Goal: Task Accomplishment & Management: Complete application form

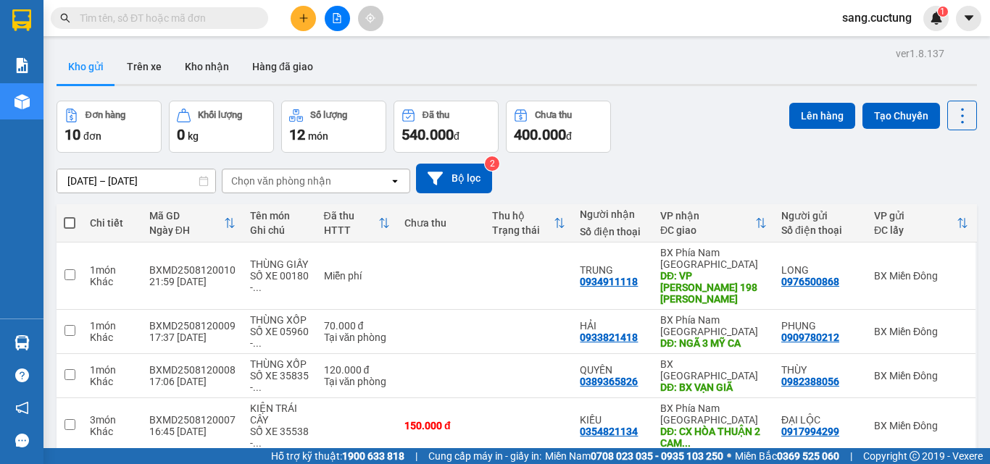
click at [301, 16] on icon "plus" at bounding box center [303, 18] width 10 height 10
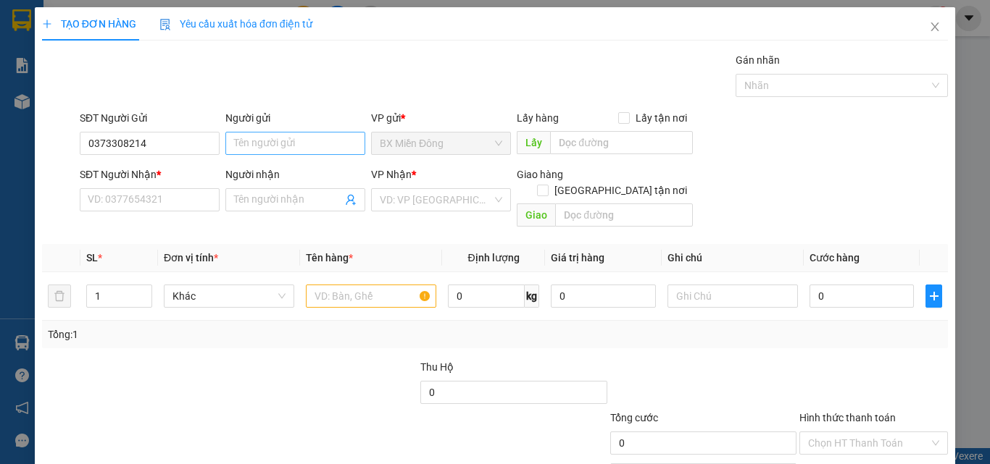
type input "0373308214"
click at [276, 145] on input "Người gửi" at bounding box center [295, 143] width 140 height 23
type input "TÀI PHÁT"
click at [149, 191] on input "SĐT Người Nhận *" at bounding box center [150, 199] width 140 height 23
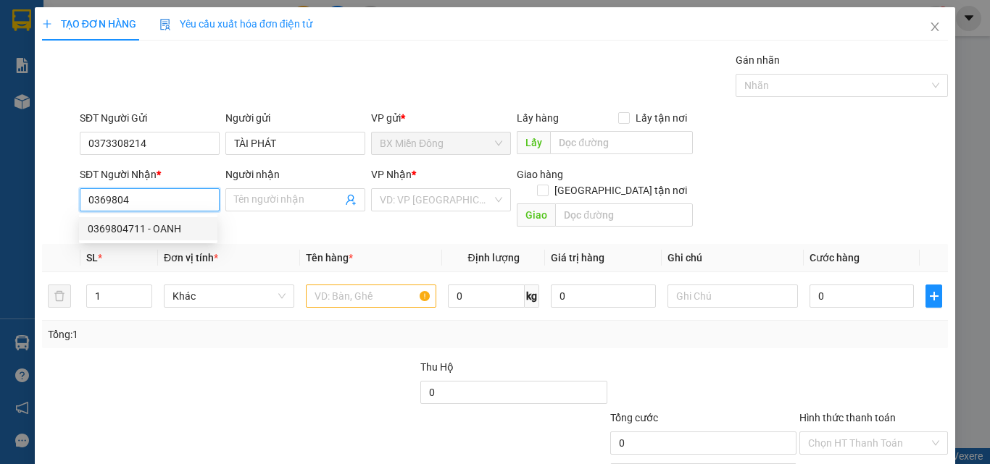
click at [135, 235] on div "0369804711 - OANH" at bounding box center [148, 229] width 121 height 16
type input "0369804711"
type input "OANH"
type input "CỔNG NINH QUANG"
type input "70.000"
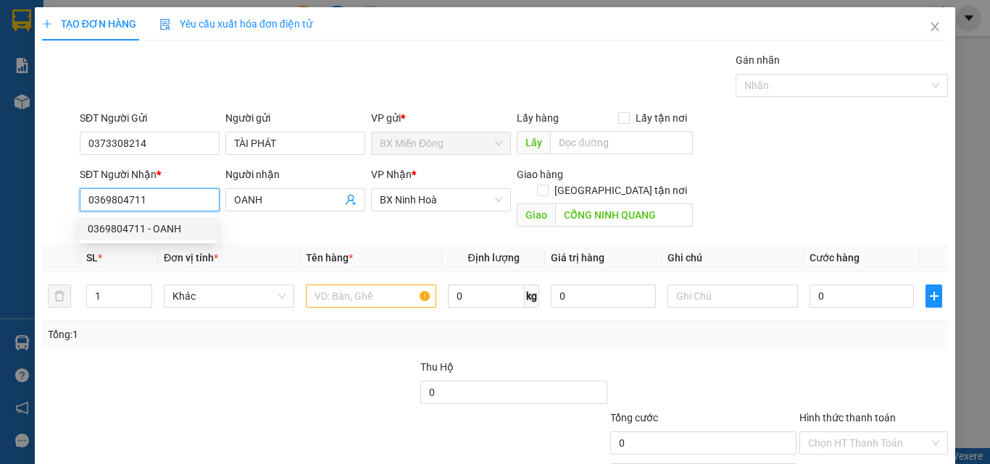
type input "70.000"
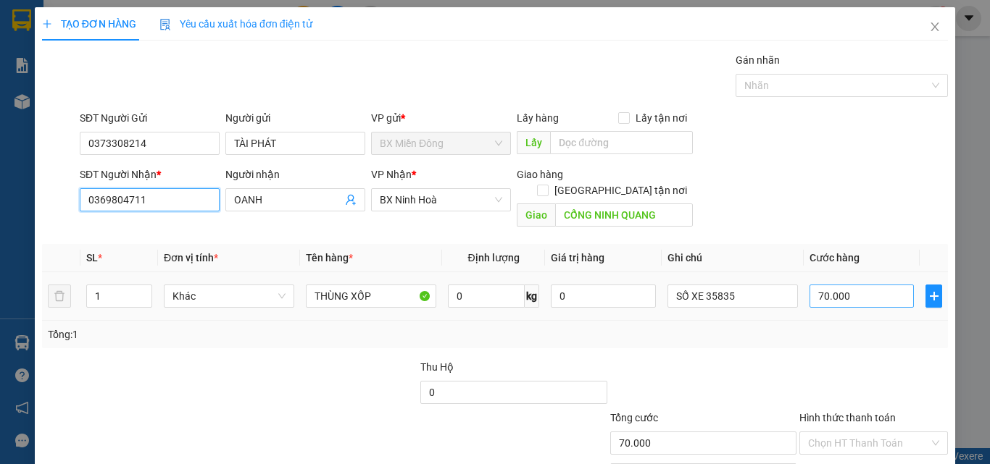
type input "0369804711"
type input "1"
type input "10"
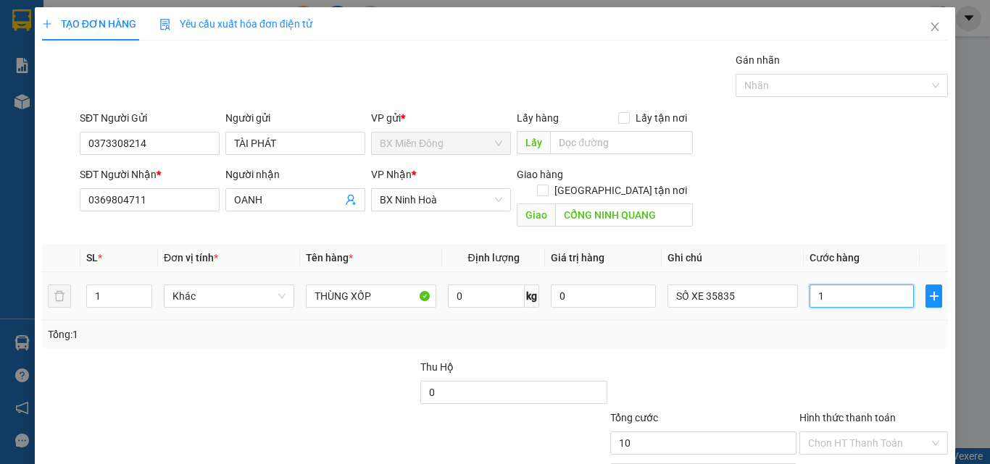
type input "10"
type input "100"
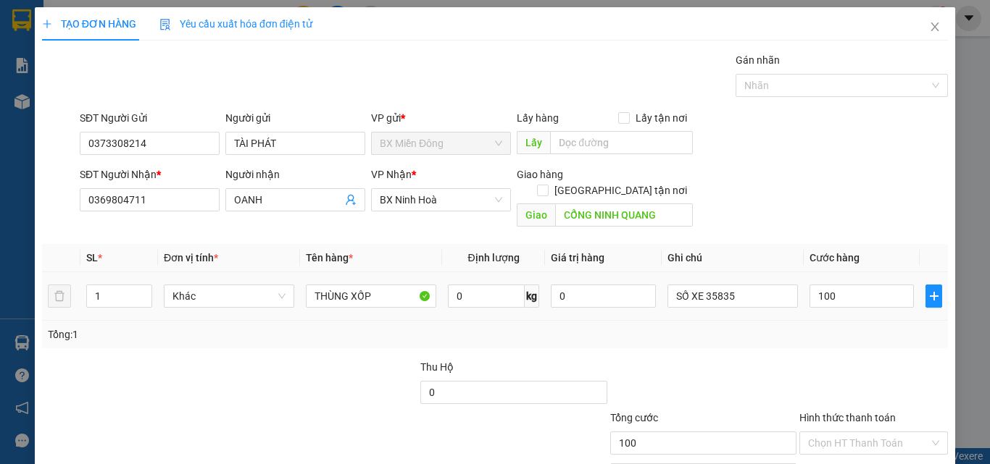
type input "100.000"
click at [759, 330] on div "Tổng: 1" at bounding box center [495, 335] width 906 height 28
click at [751, 282] on div "SỐ XE 35835" at bounding box center [732, 296] width 130 height 29
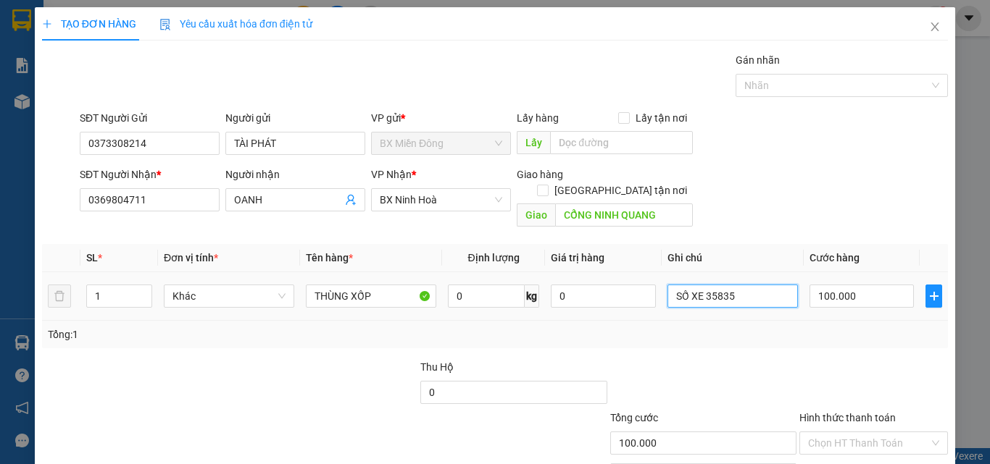
click at [738, 286] on input "SỐ XE 35835" at bounding box center [732, 296] width 130 height 23
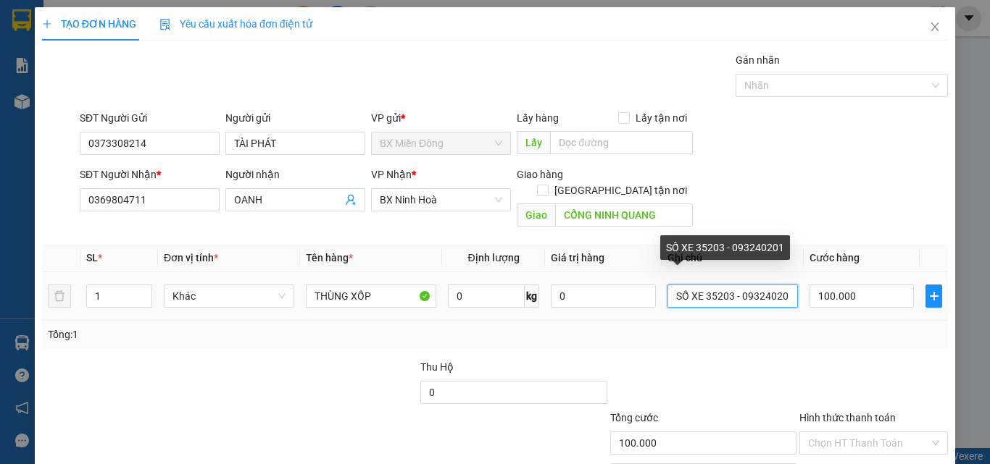
scroll to position [0, 9]
type input "SỐ XE 35203 - 0932402011"
click at [775, 384] on div at bounding box center [703, 384] width 189 height 51
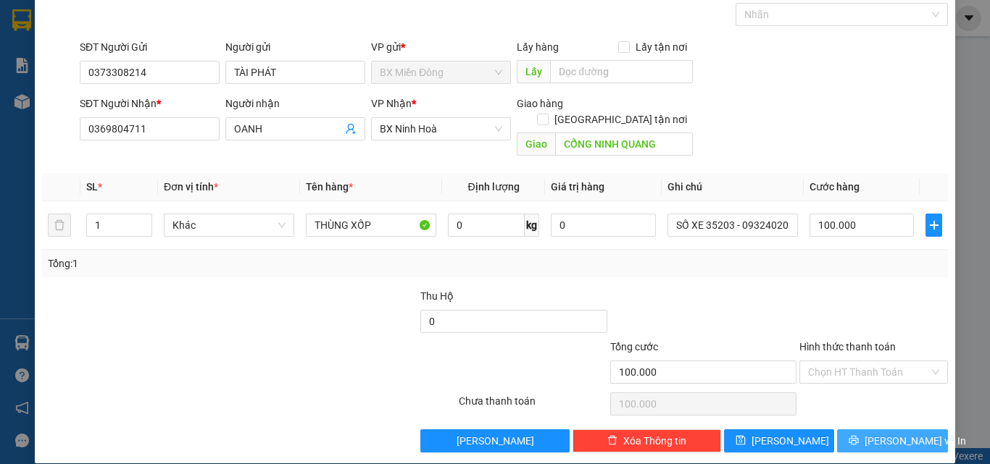
scroll to position [72, 0]
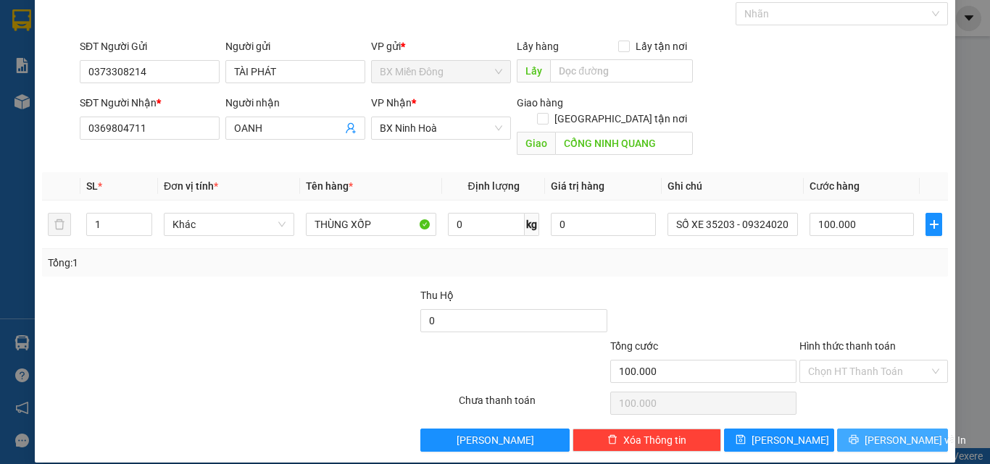
click at [869, 429] on button "[PERSON_NAME] và In" at bounding box center [892, 440] width 111 height 23
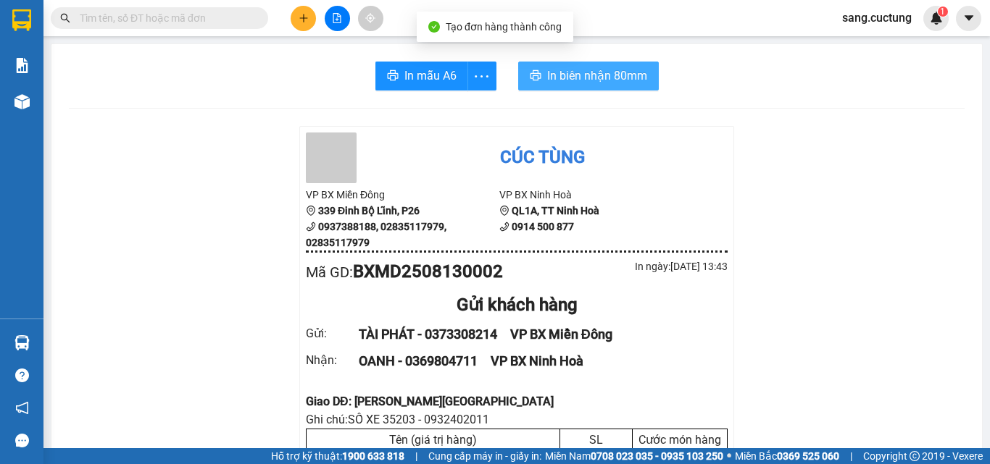
click at [600, 68] on span "In biên nhận 80mm" at bounding box center [597, 76] width 100 height 18
